Goal: Check status: Check status

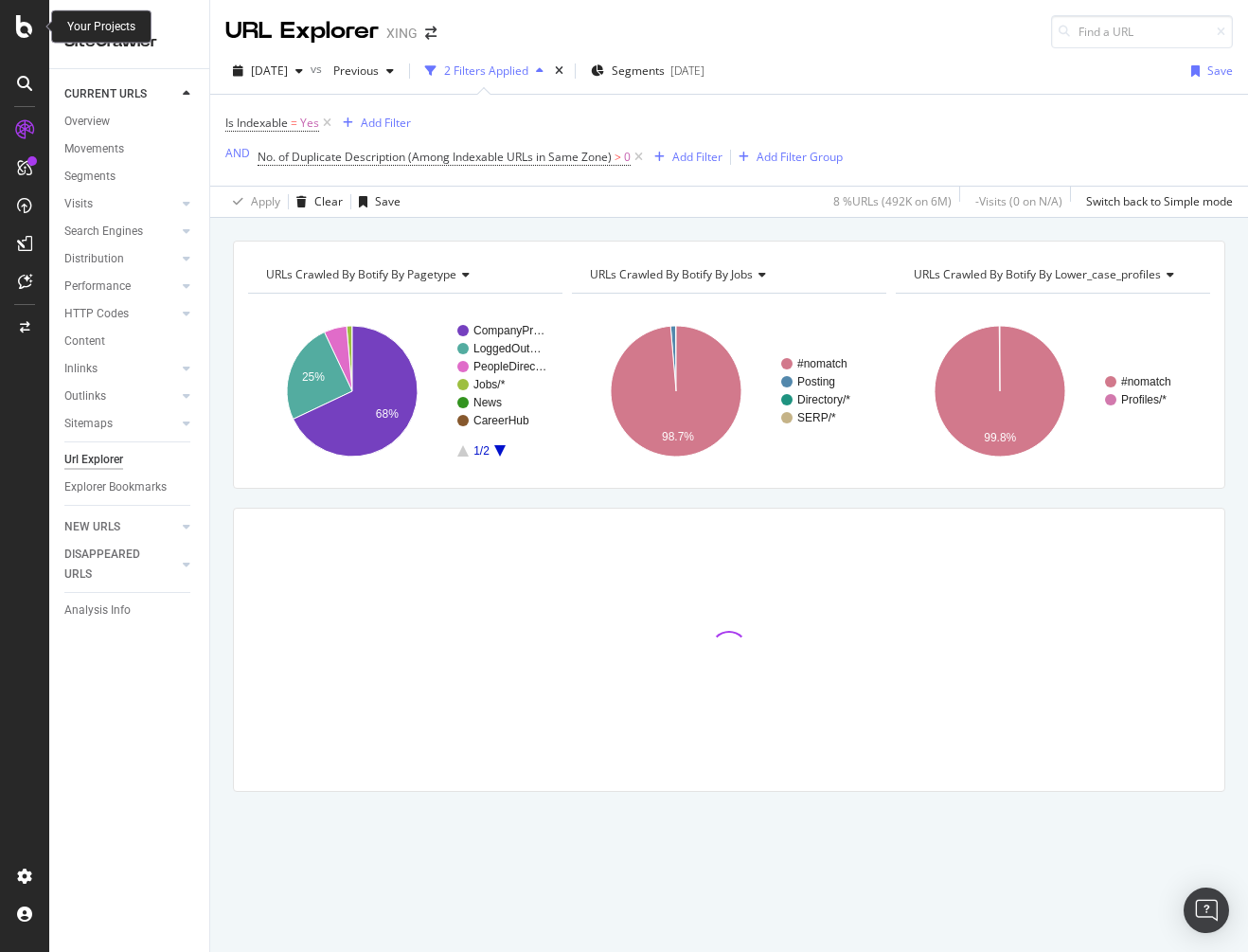
click at [21, 26] on icon at bounding box center [24, 26] width 17 height 22
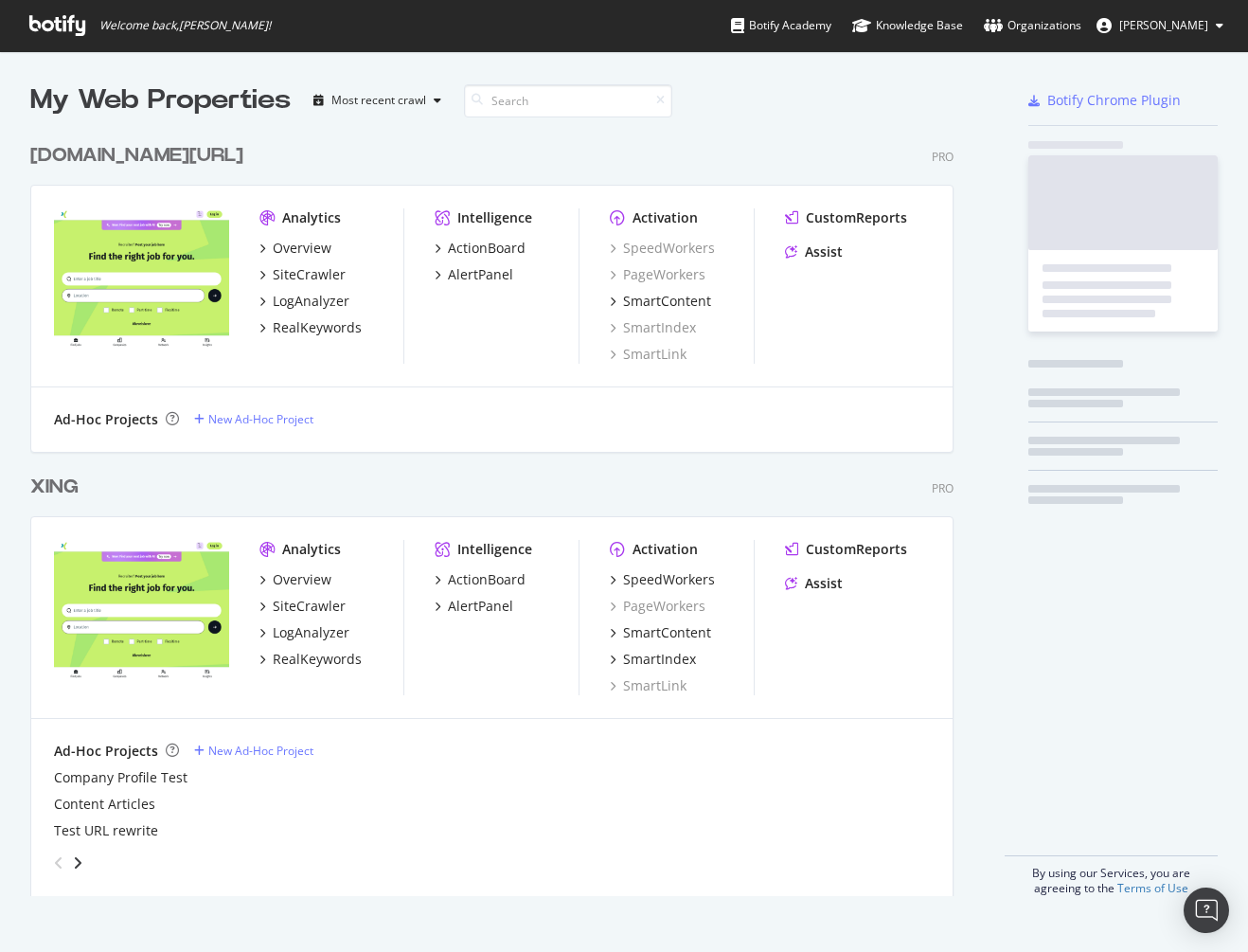
scroll to position [937, 1220]
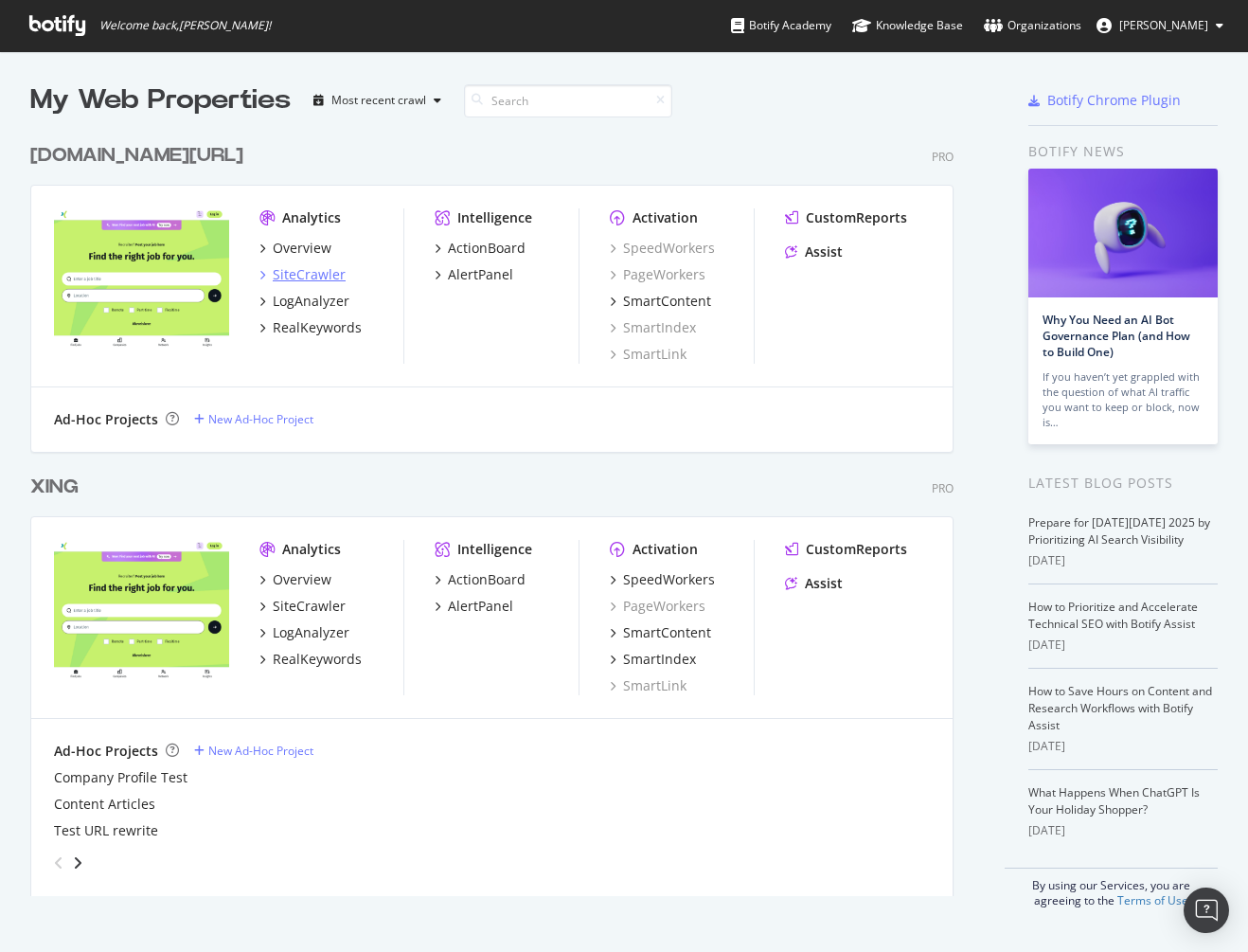
click at [294, 276] on div "SiteCrawler" at bounding box center [309, 274] width 73 height 19
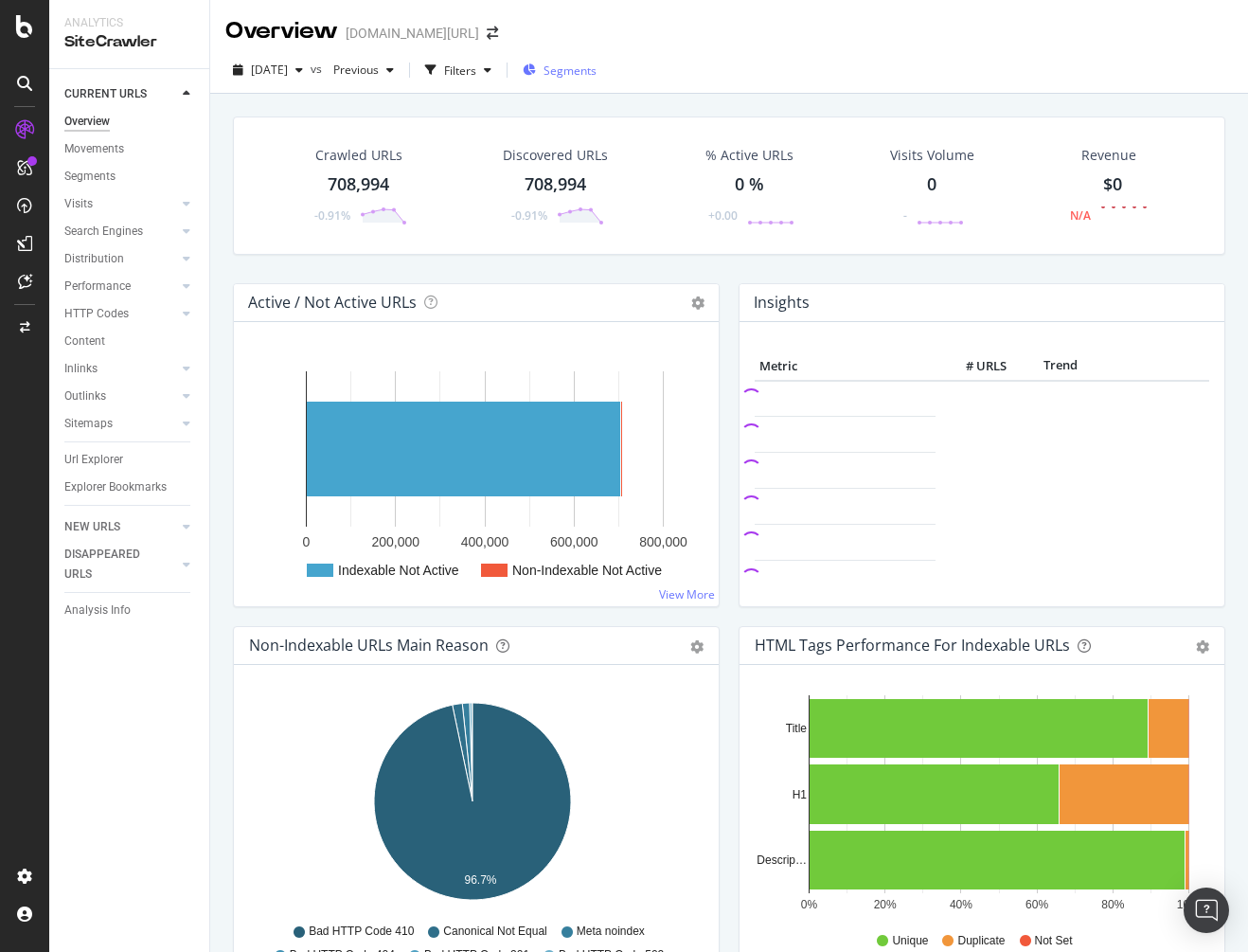
click at [586, 75] on span "Segments" at bounding box center [570, 70] width 53 height 17
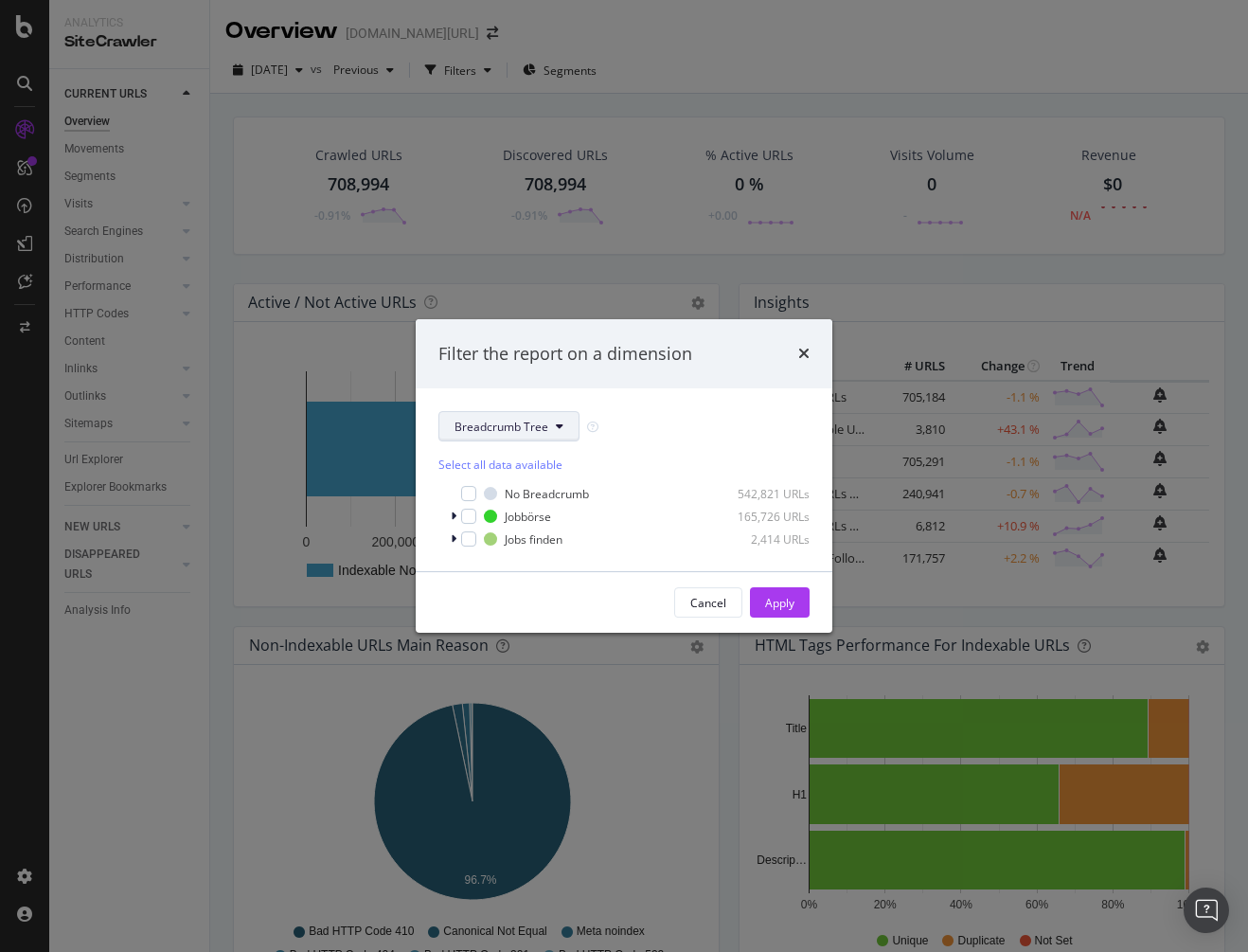
click at [519, 421] on span "Breadcrumb Tree" at bounding box center [501, 427] width 94 height 17
click at [484, 484] on div "Jobs" at bounding box center [515, 495] width 152 height 27
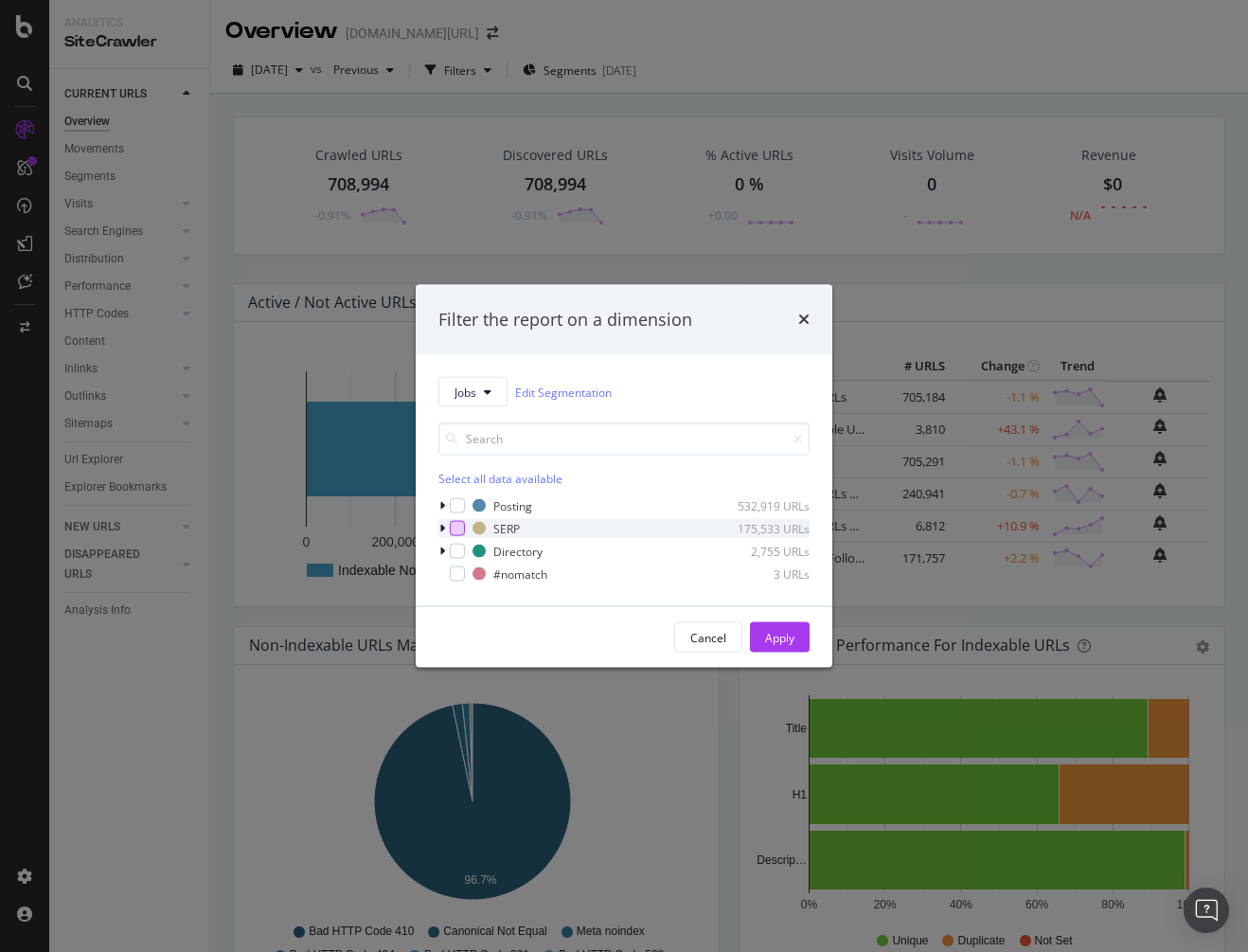
click at [459, 528] on div "modal" at bounding box center [458, 528] width 16 height 16
click at [779, 635] on div "Apply" at bounding box center [779, 636] width 29 height 17
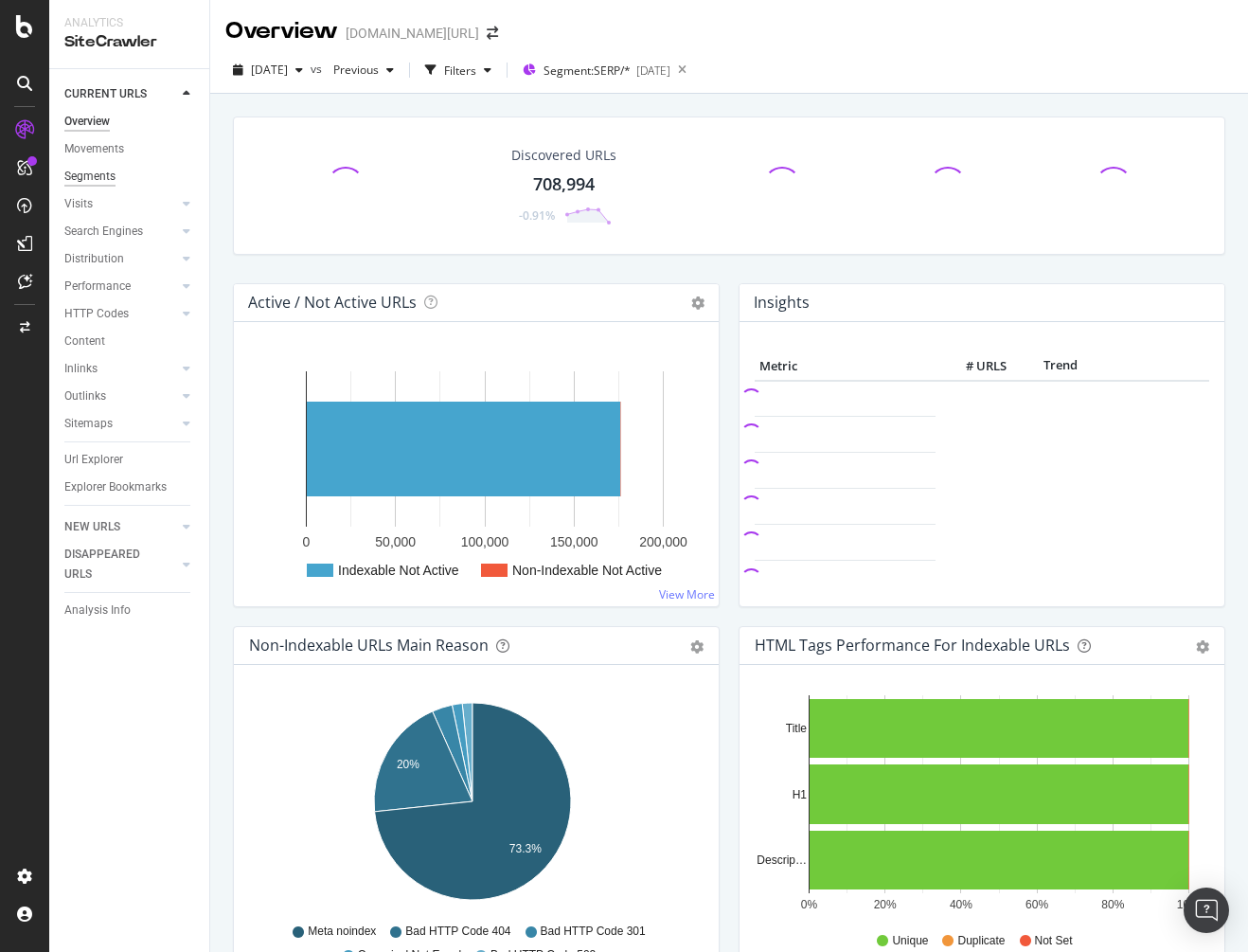
click at [84, 178] on div "Segments" at bounding box center [90, 176] width 51 height 19
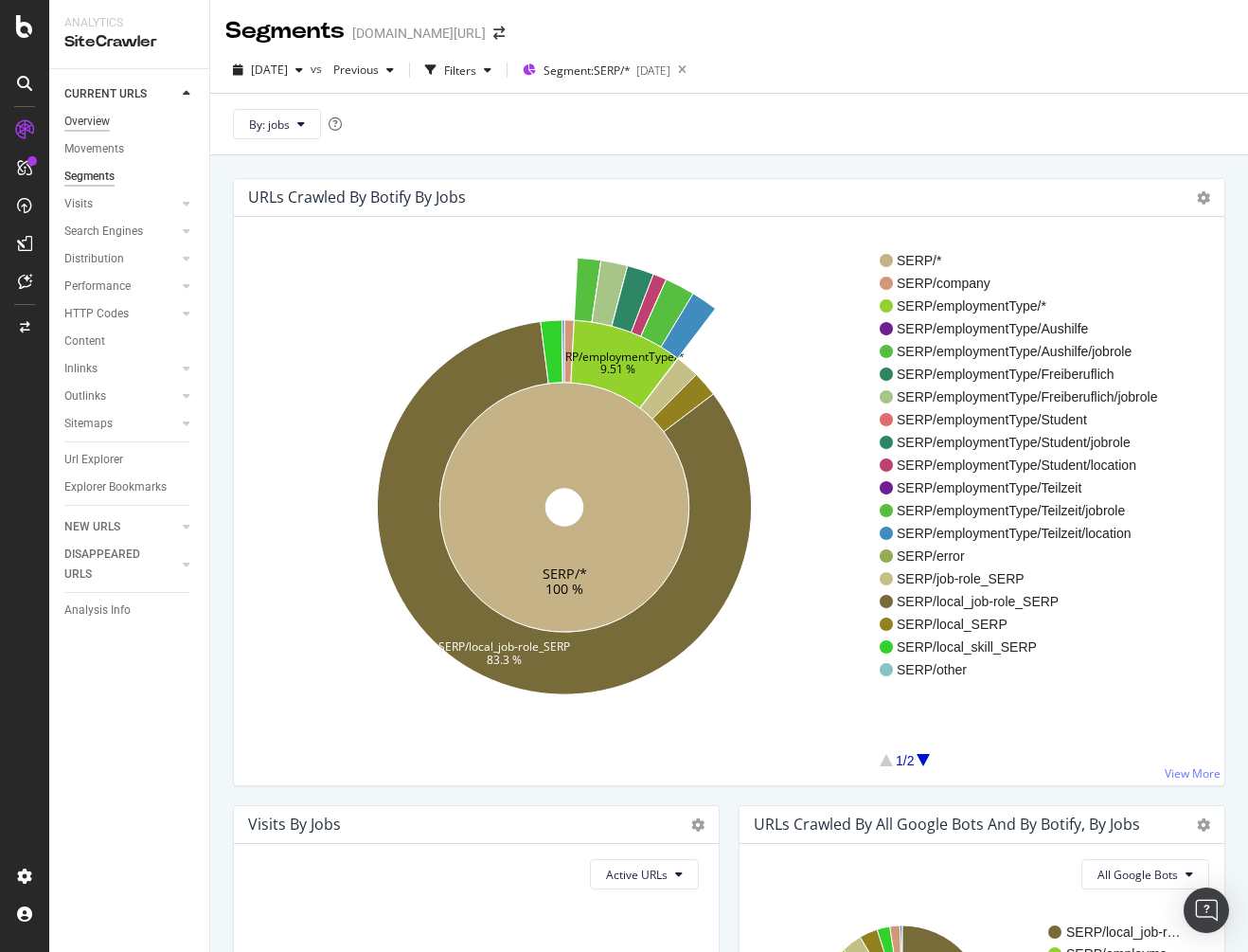
click at [96, 124] on div "Overview" at bounding box center [87, 122] width 46 height 19
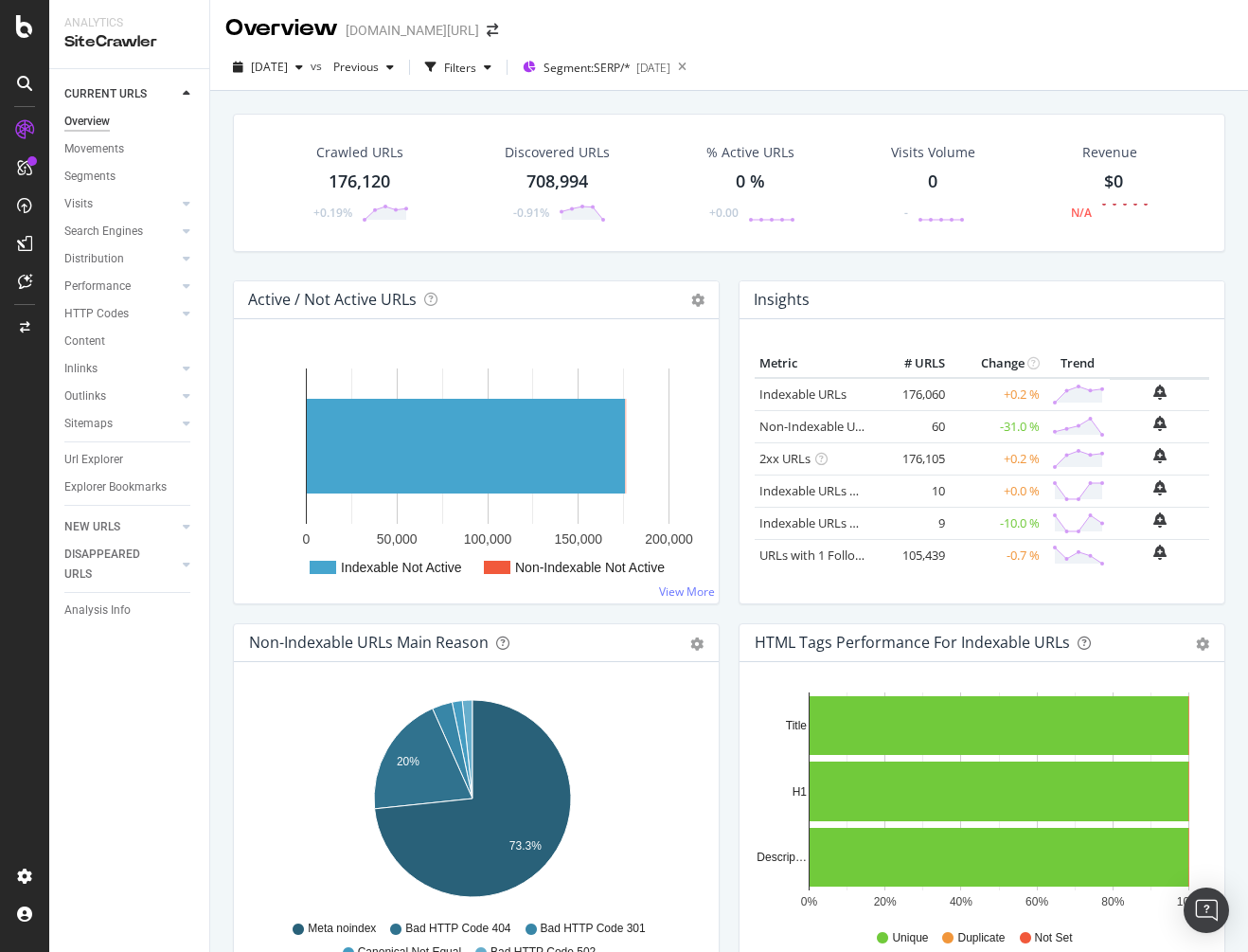
scroll to position [5, 0]
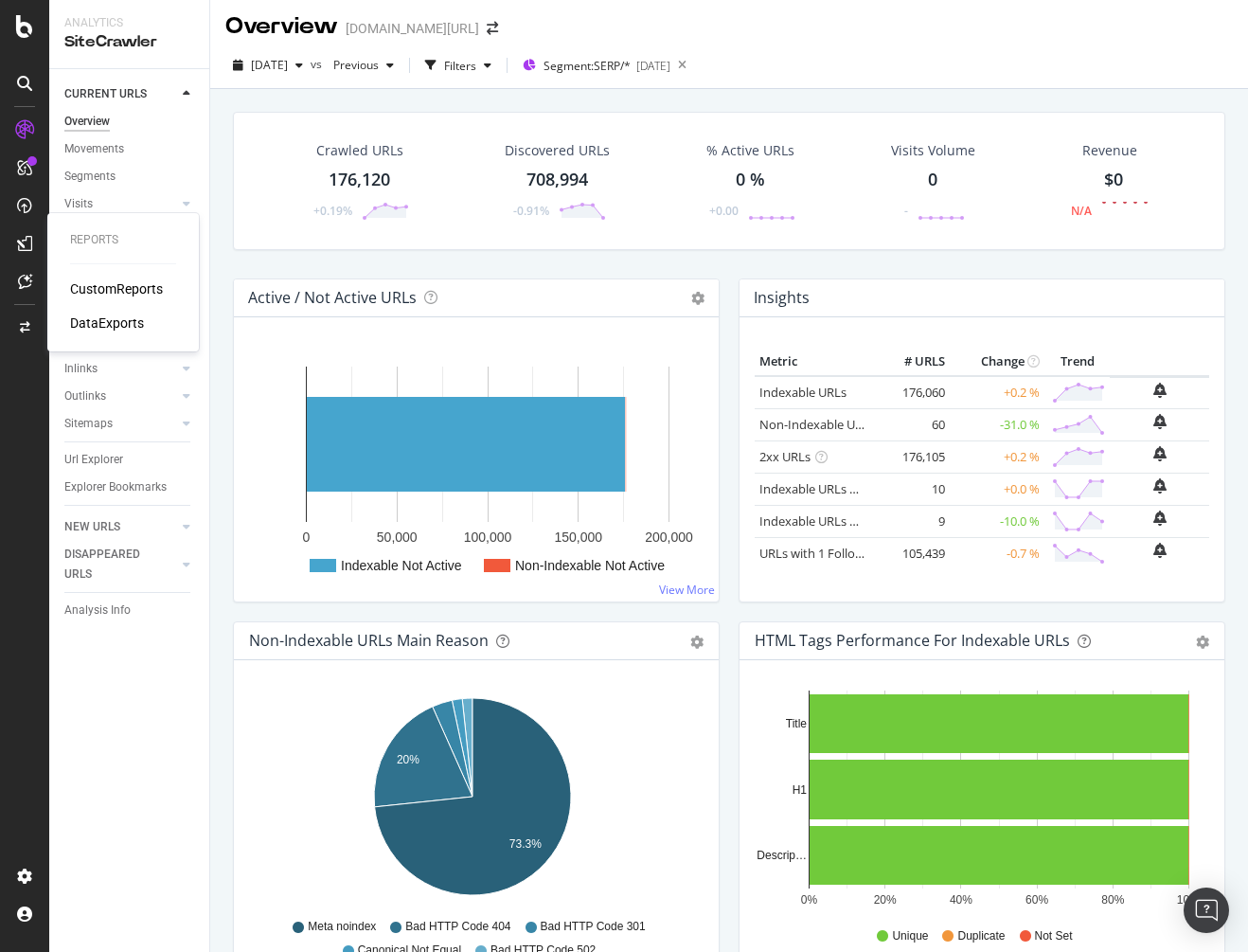
click at [121, 286] on div "CustomReports" at bounding box center [116, 288] width 93 height 19
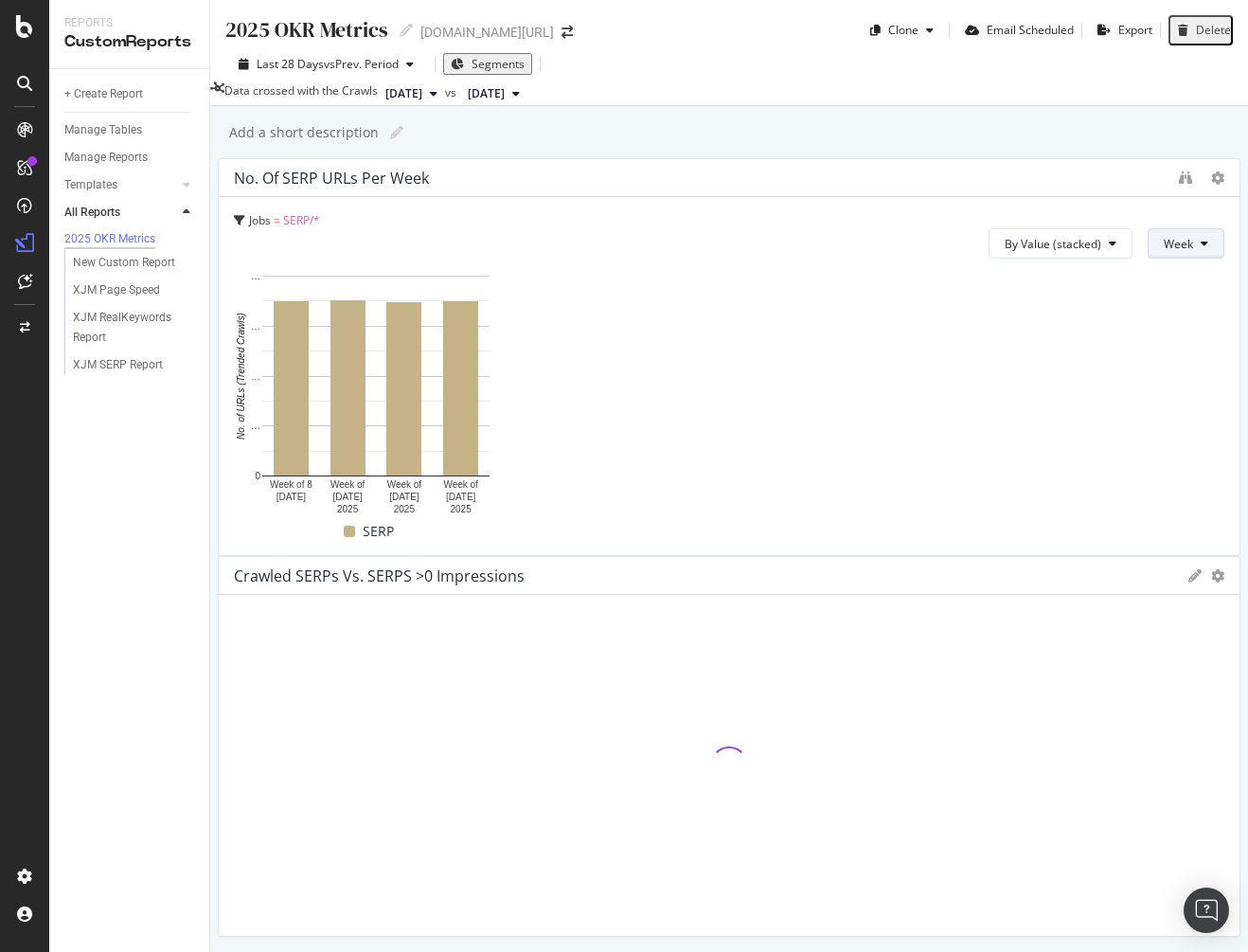
click at [1163, 251] on span "Week" at bounding box center [1178, 244] width 29 height 17
click at [482, 375] on span "Month" at bounding box center [490, 374] width 34 height 17
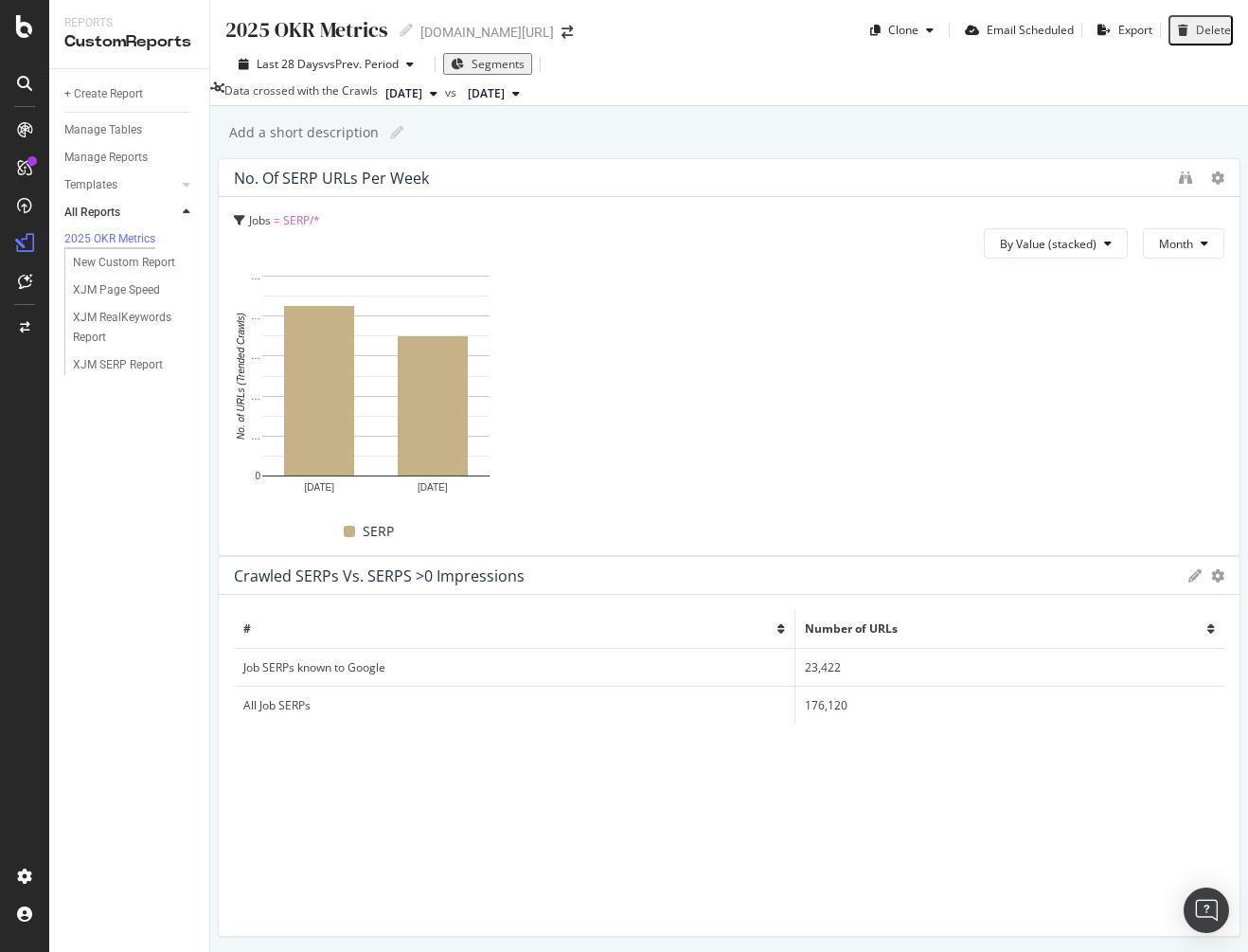
click at [505, 102] on span "[DATE]" at bounding box center [486, 93] width 37 height 17
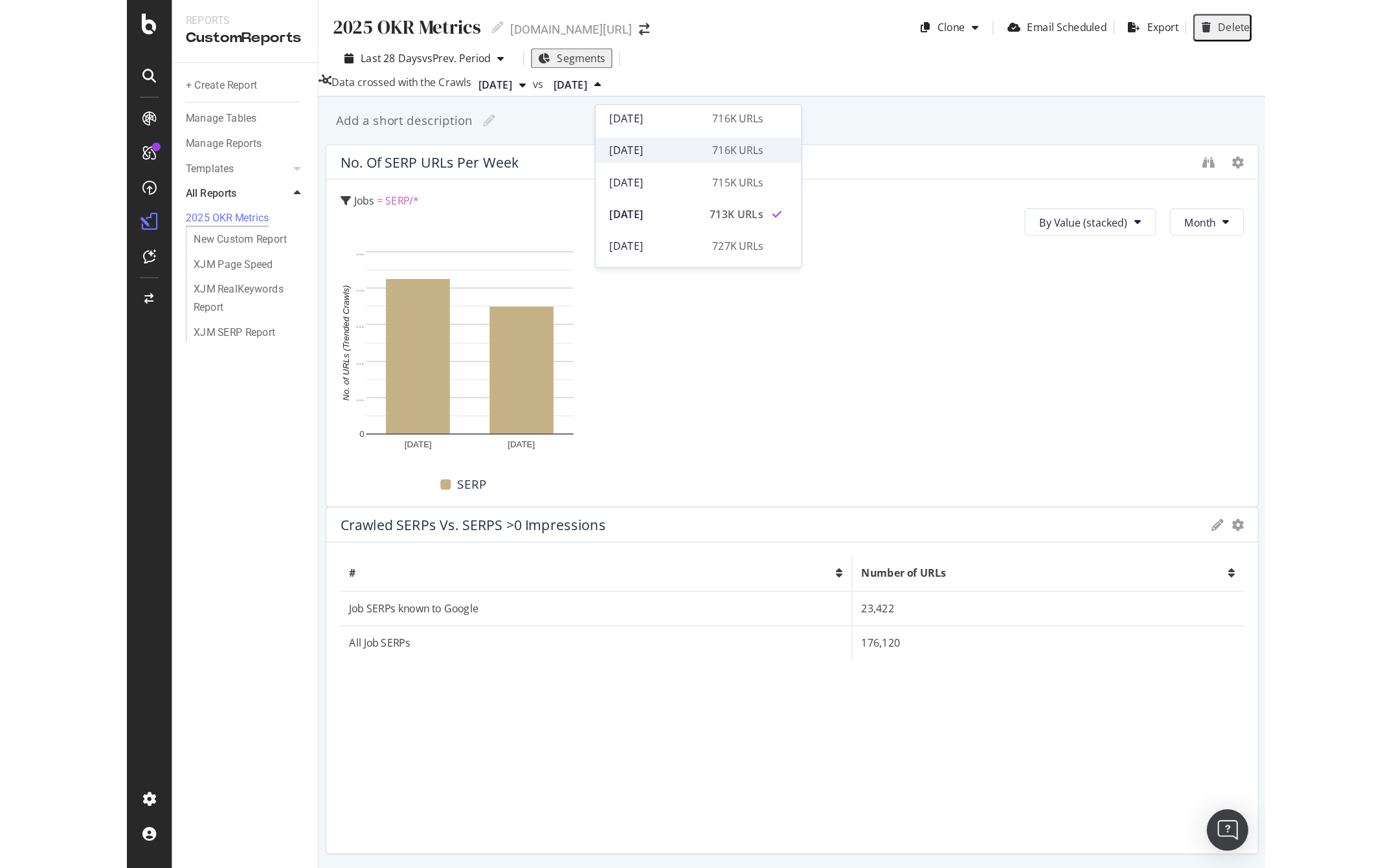
scroll to position [52, 0]
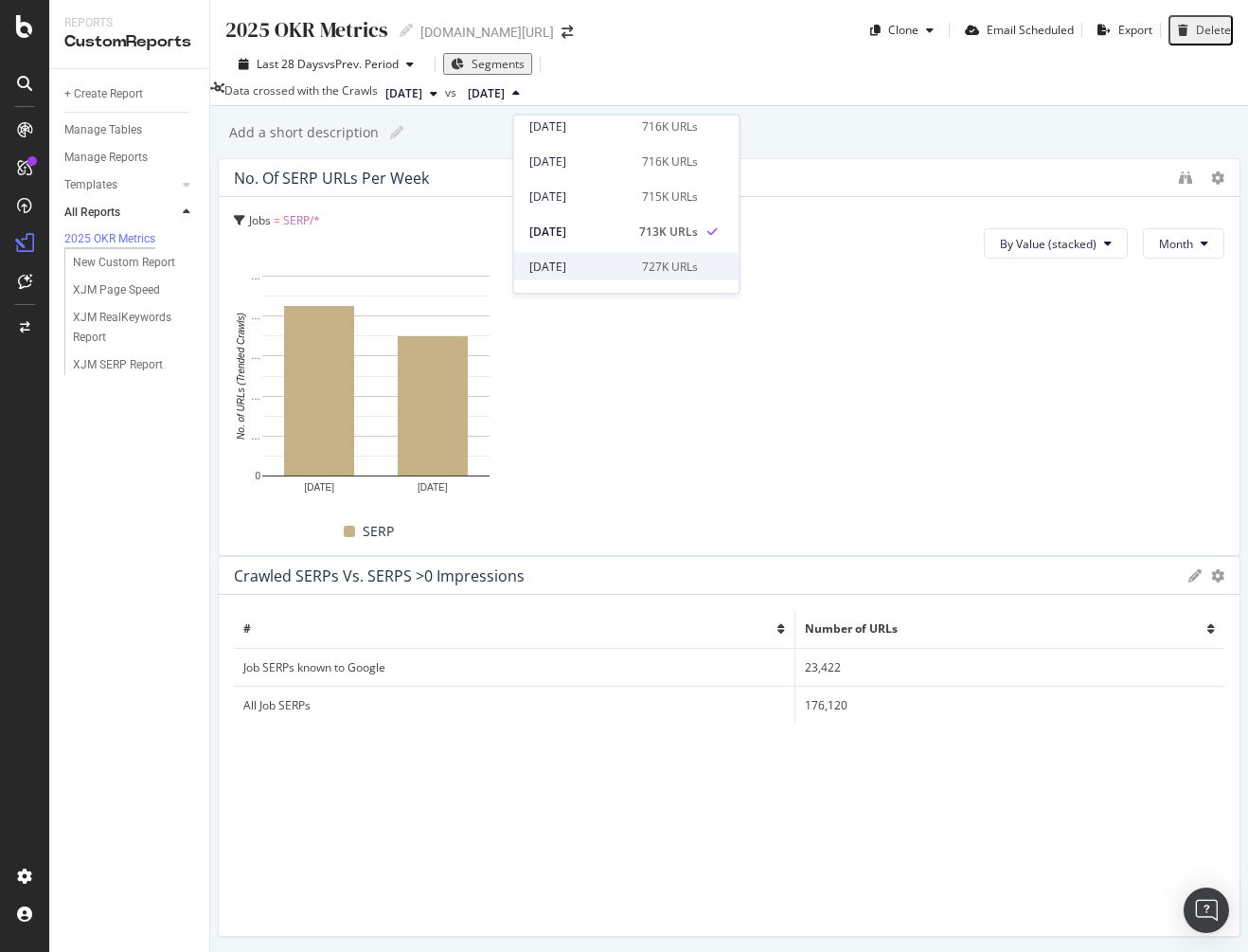
click at [573, 264] on div "[DATE]" at bounding box center [580, 265] width 101 height 17
